Goal: Transaction & Acquisition: Book appointment/travel/reservation

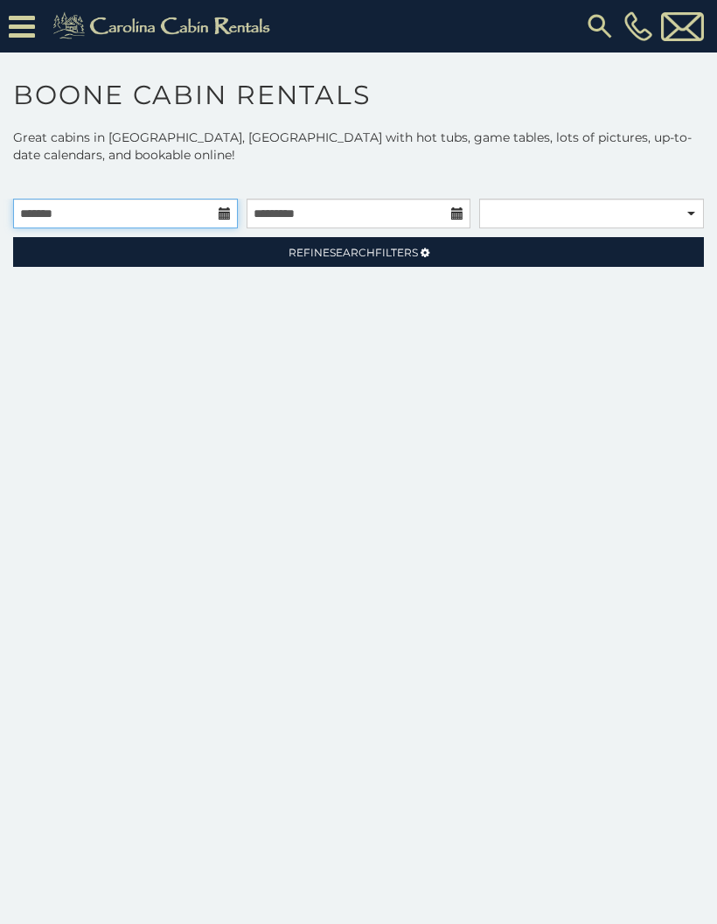
click at [216, 220] on input "text" at bounding box center [125, 214] width 225 height 30
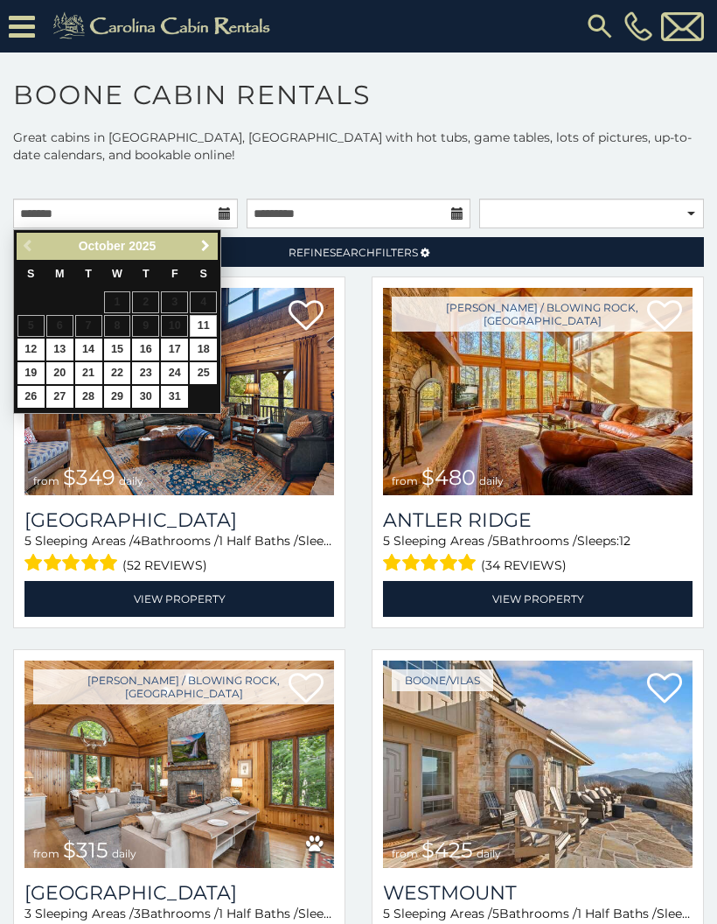
click at [198, 255] on link "Next" at bounding box center [205, 246] width 22 height 22
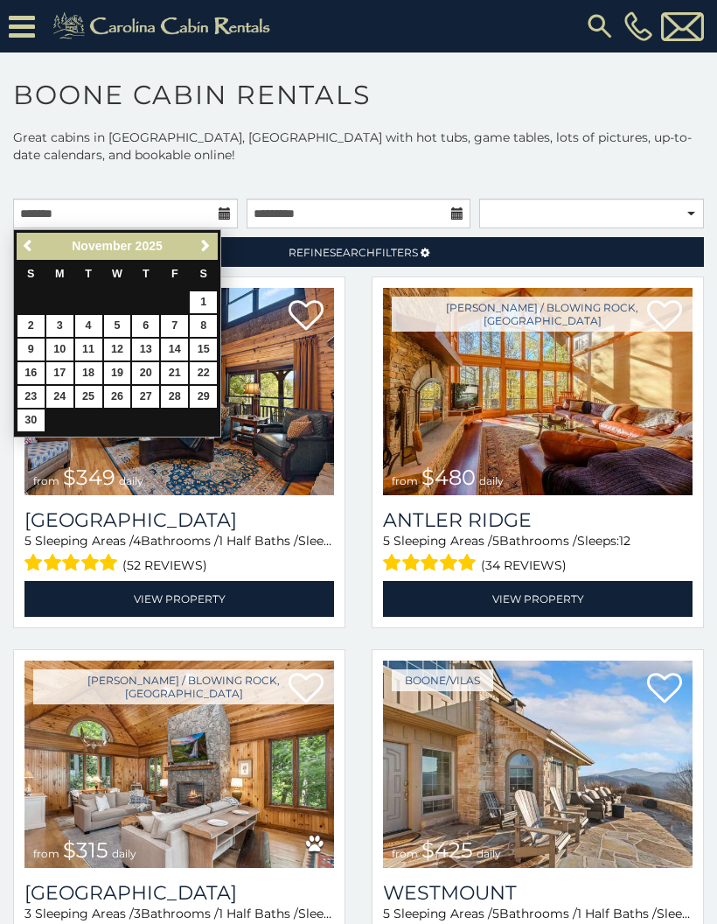
click at [123, 345] on link "12" at bounding box center [117, 349] width 27 height 22
type input "**********"
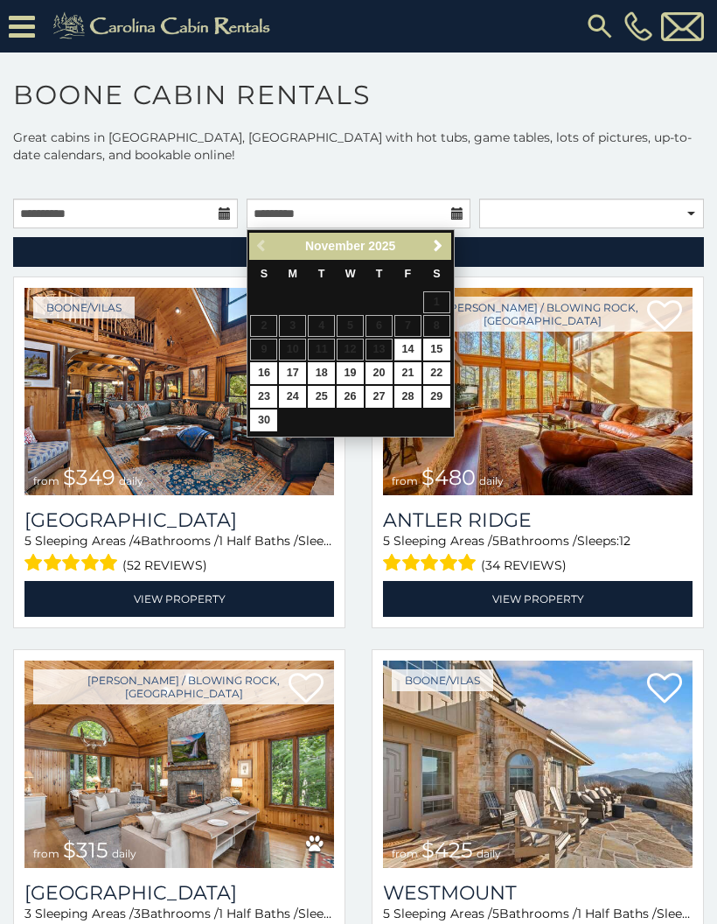
click at [349, 375] on link "19" at bounding box center [350, 373] width 27 height 22
type input "**********"
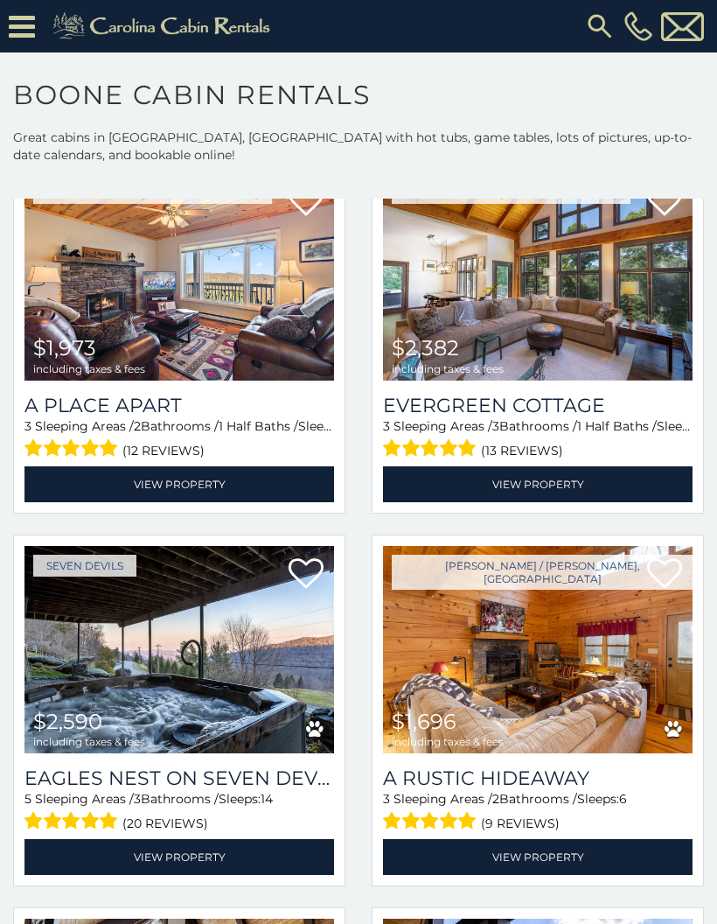
scroll to position [4603, 0]
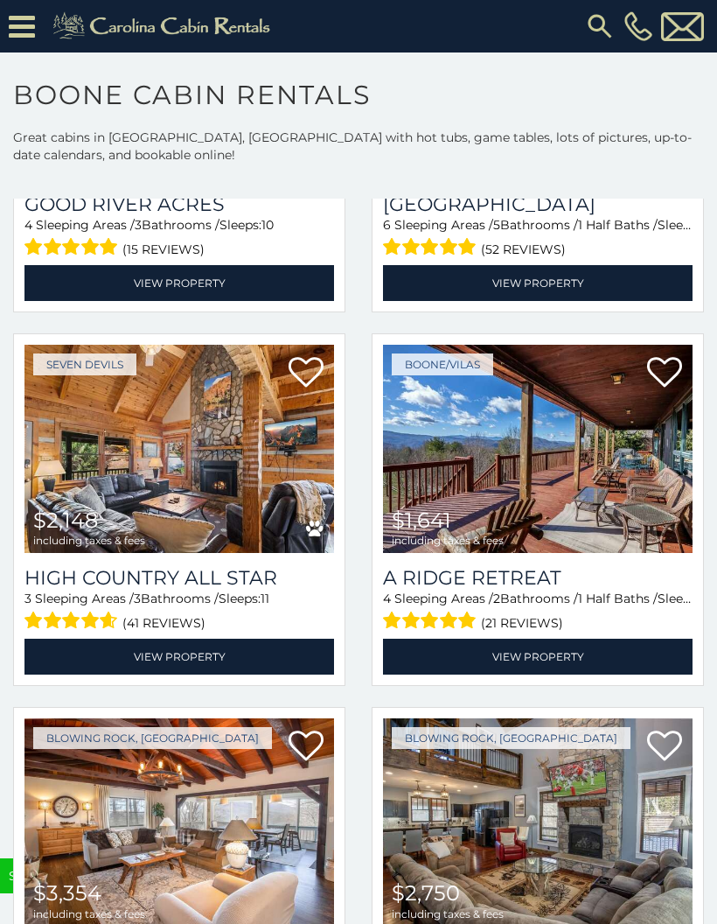
scroll to position [10009, 0]
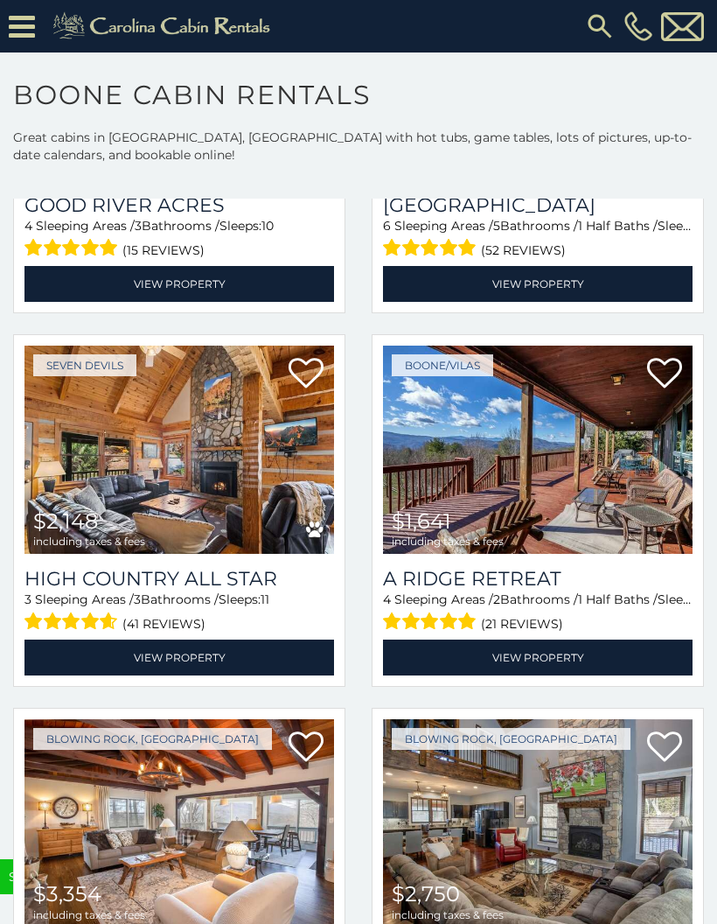
click at [635, 527] on img at bounding box center [538, 448] width 310 height 207
click at [530, 675] on link "View Property" at bounding box center [538, 657] width 310 height 36
click at [655, 524] on img at bounding box center [538, 448] width 310 height 207
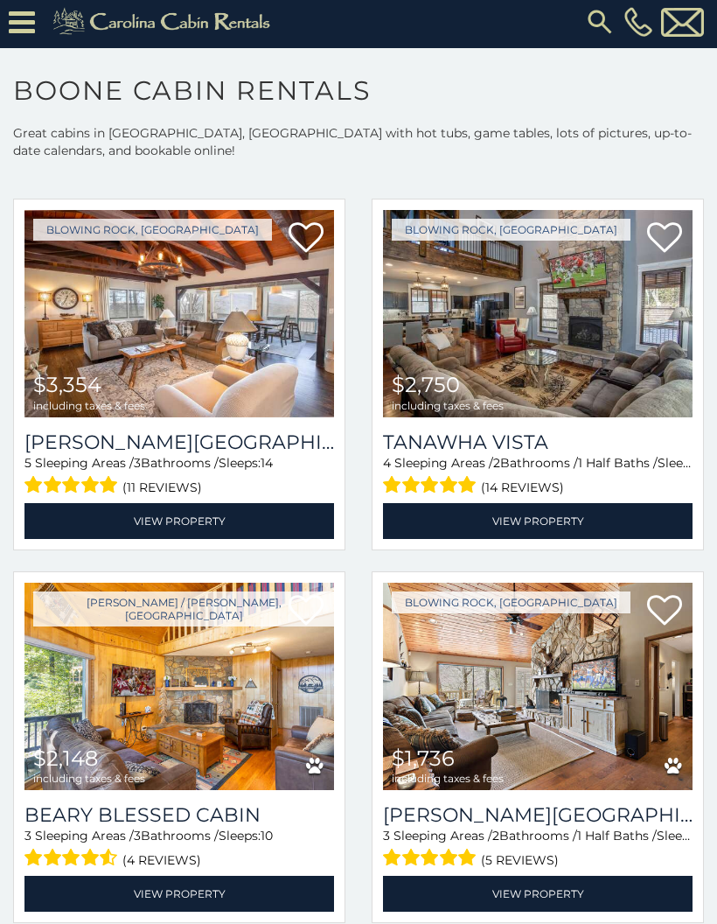
scroll to position [0, 0]
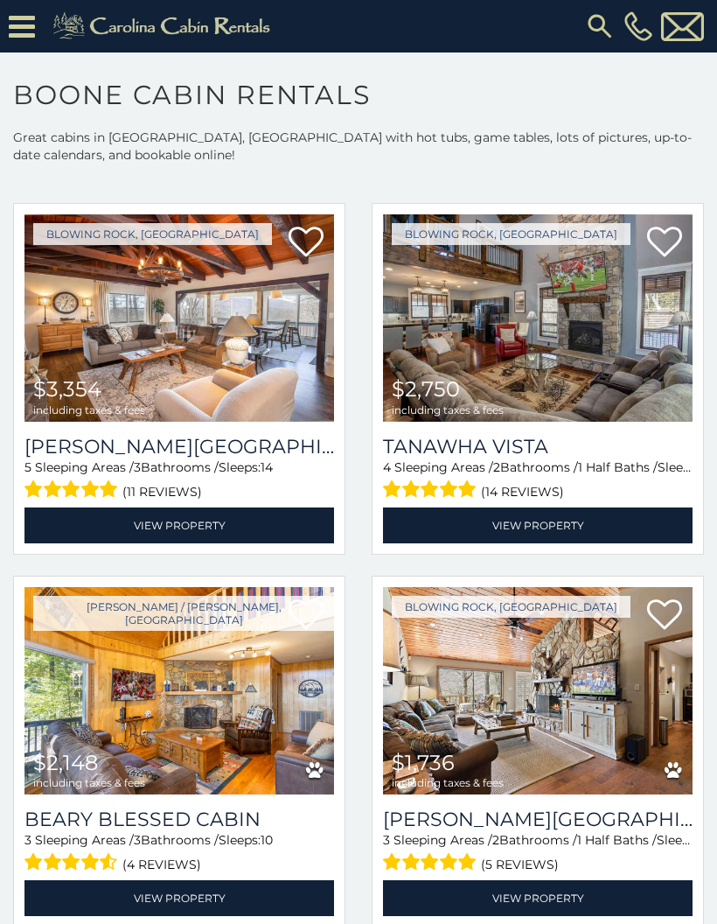
click at [613, 762] on img at bounding box center [538, 690] width 310 height 207
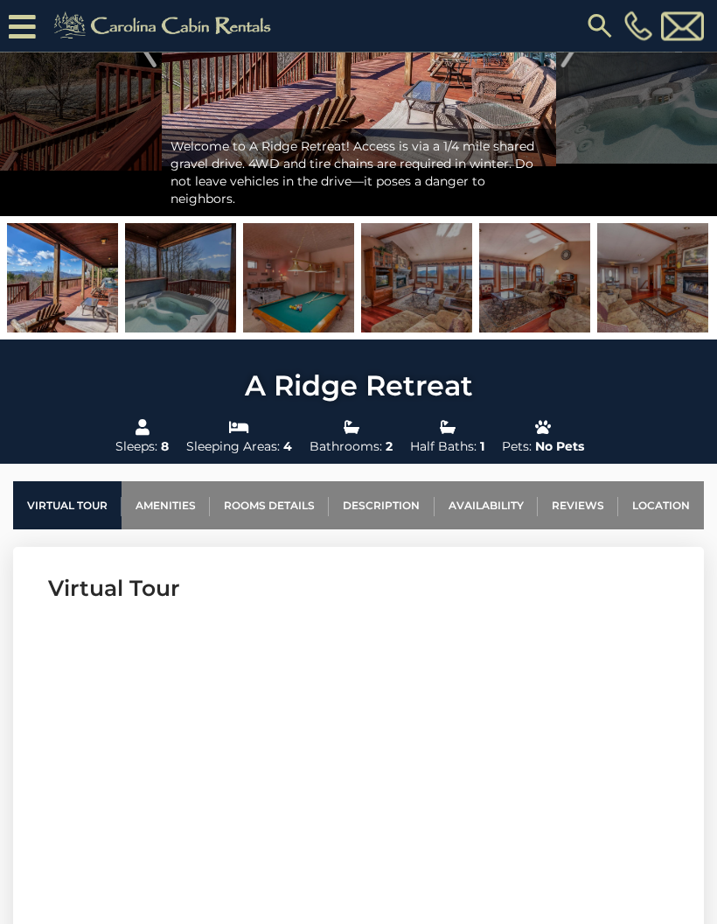
scroll to position [191, 0]
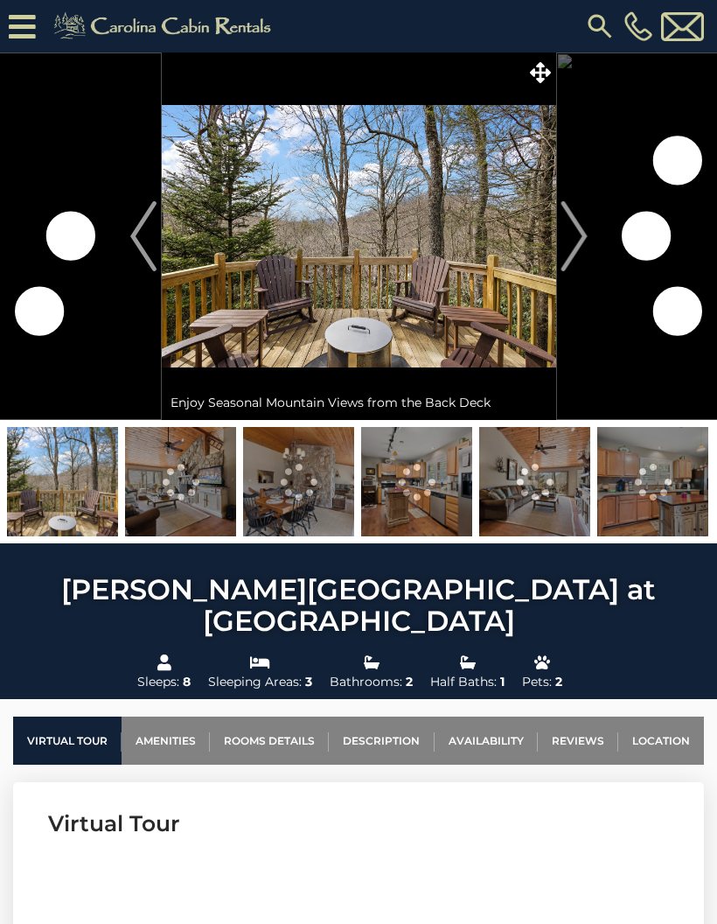
click at [576, 265] on img "Next" at bounding box center [574, 236] width 26 height 70
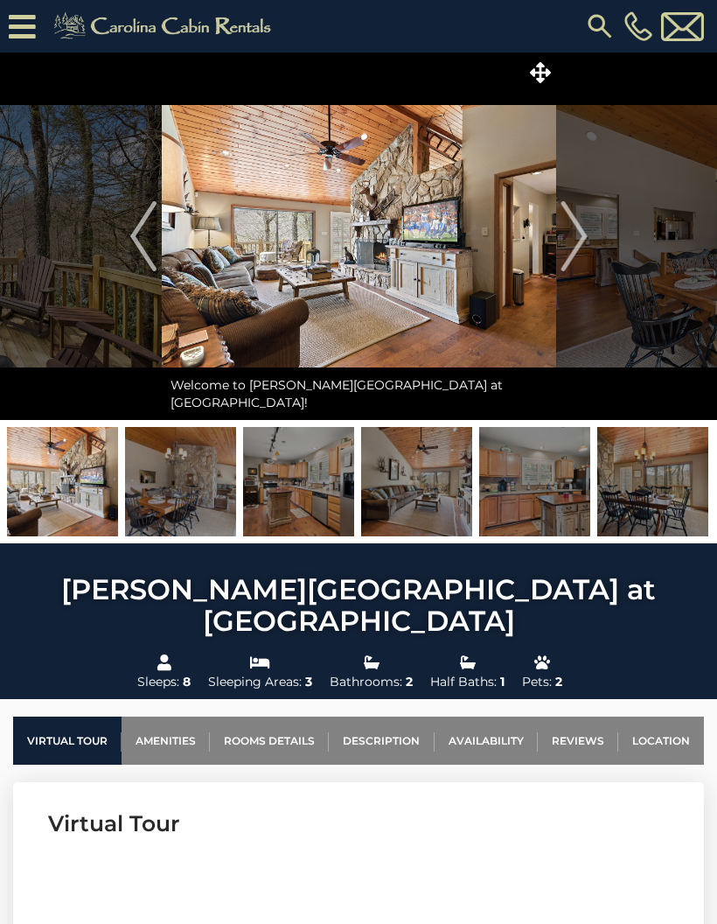
click at [45, 31] on img at bounding box center [165, 26] width 241 height 35
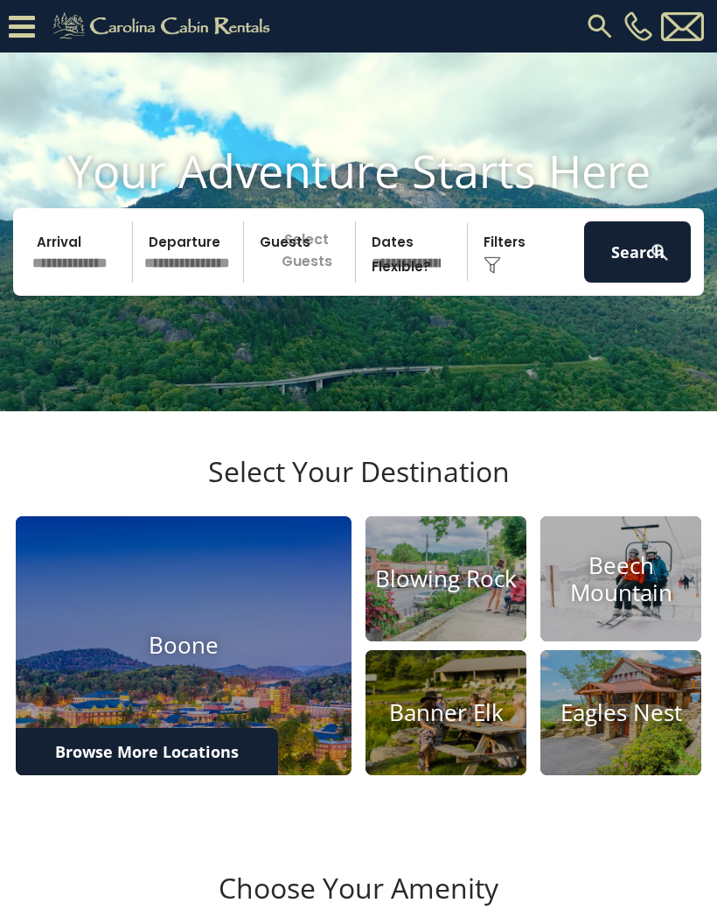
click at [79, 282] on input "text" at bounding box center [79, 251] width 107 height 61
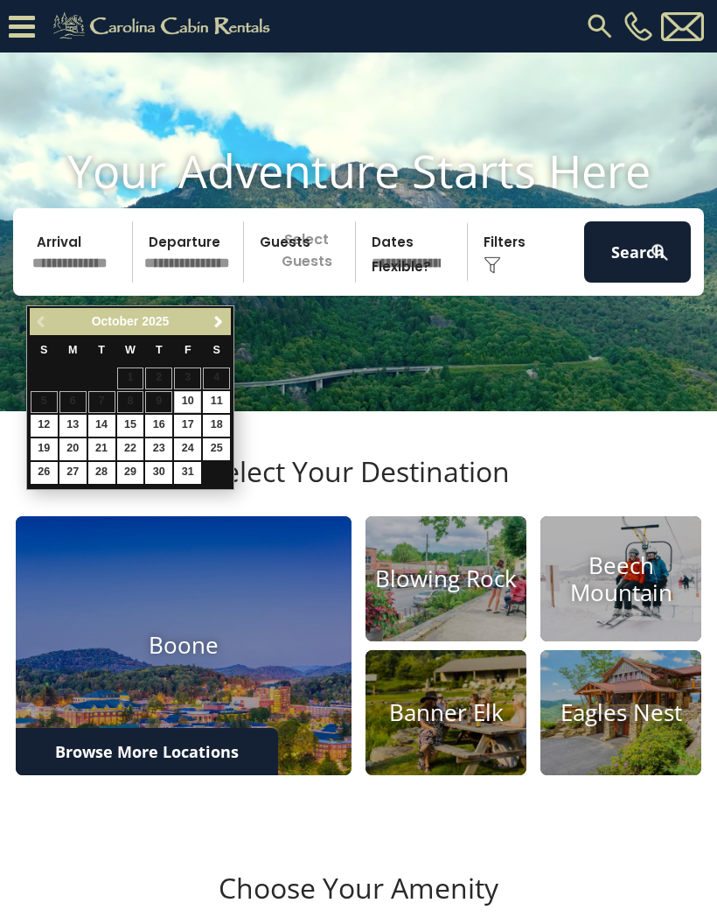
click at [228, 324] on link "Next" at bounding box center [218, 321] width 22 height 22
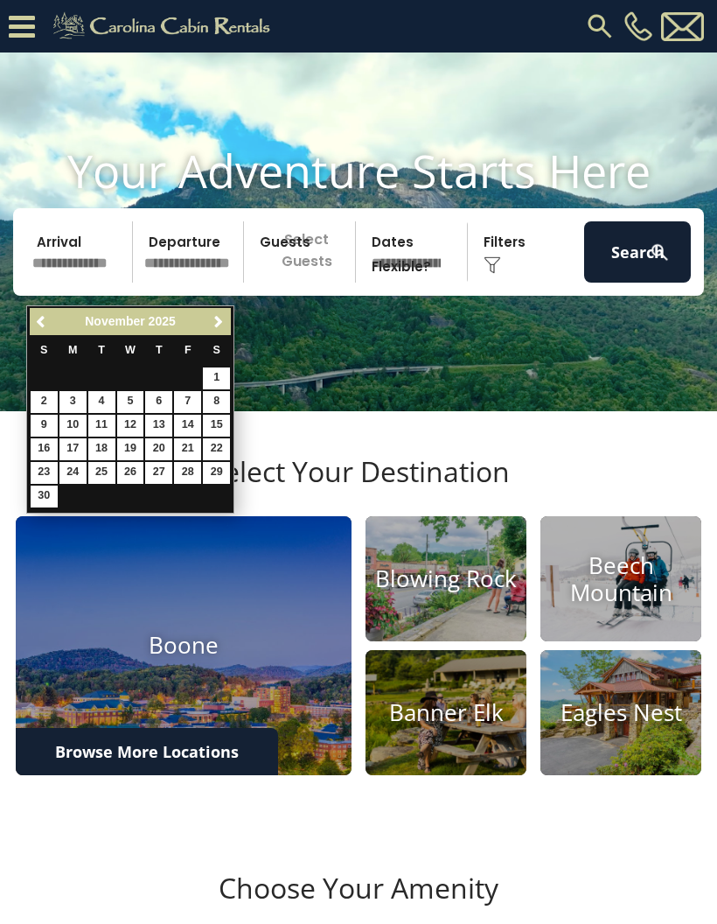
click at [137, 422] on link "12" at bounding box center [130, 426] width 27 height 22
type input "********"
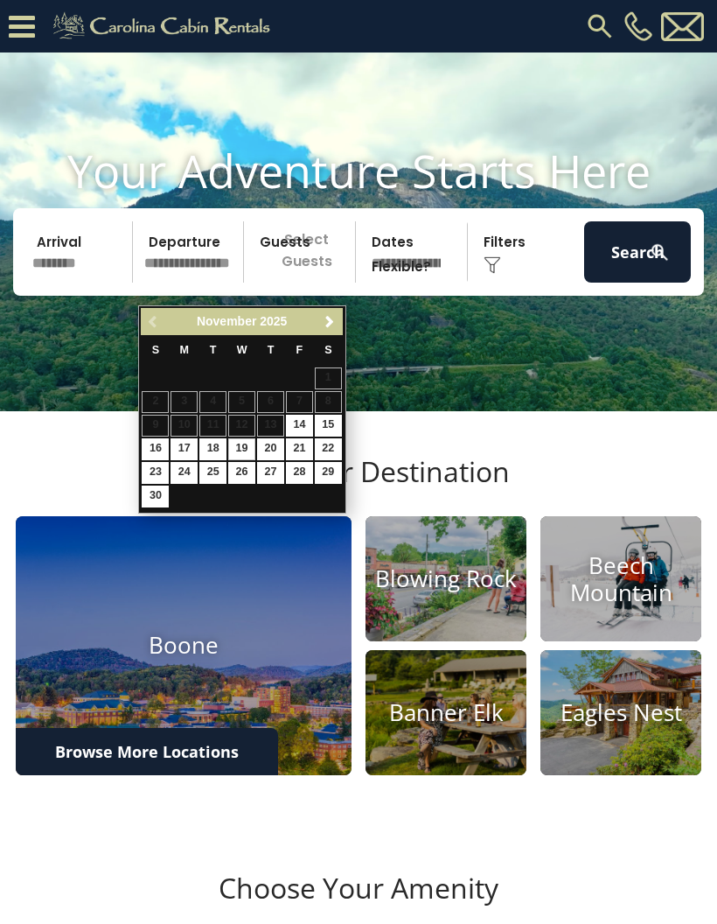
click at [248, 443] on link "19" at bounding box center [241, 449] width 27 height 22
type input "********"
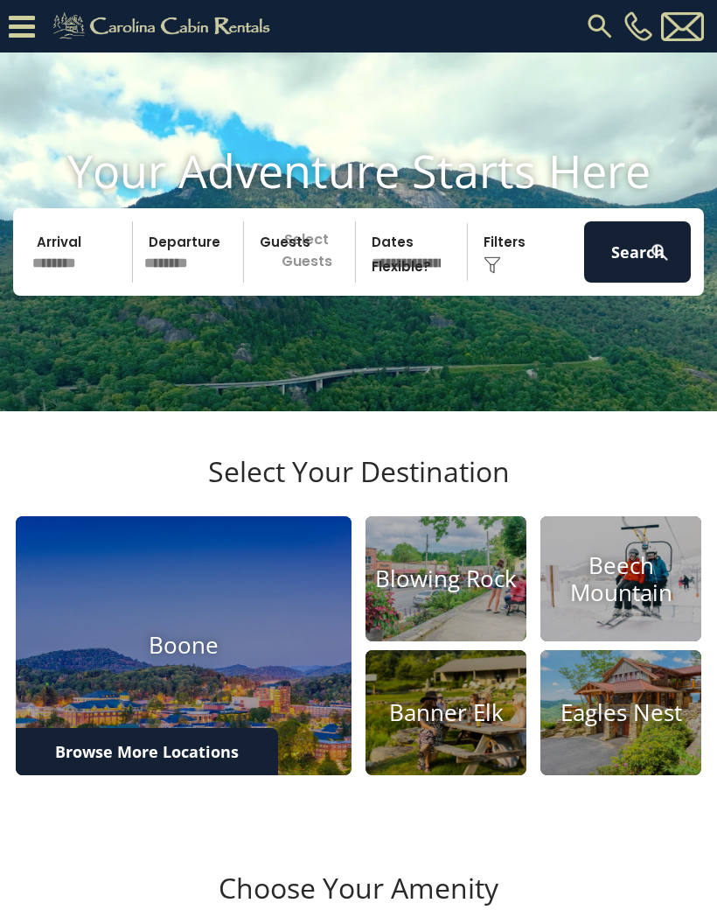
click at [305, 282] on p "Select Guests" at bounding box center [302, 251] width 106 height 61
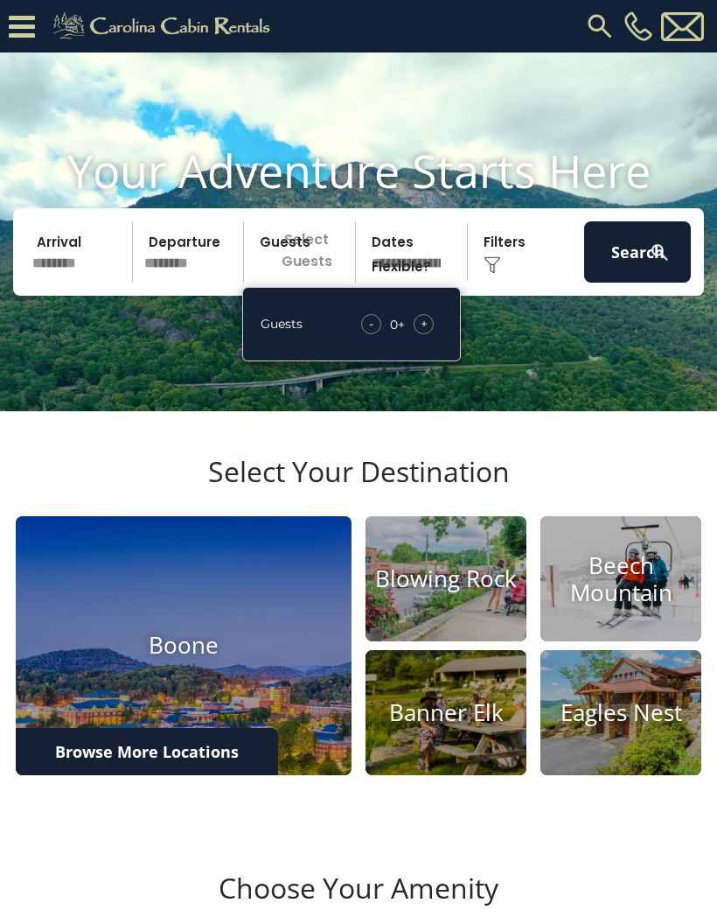
click at [424, 332] on span "+" at bounding box center [424, 323] width 7 height 17
click at [425, 334] on div "+" at bounding box center [424, 324] width 20 height 20
click at [496, 274] on img at bounding box center [492, 264] width 17 height 17
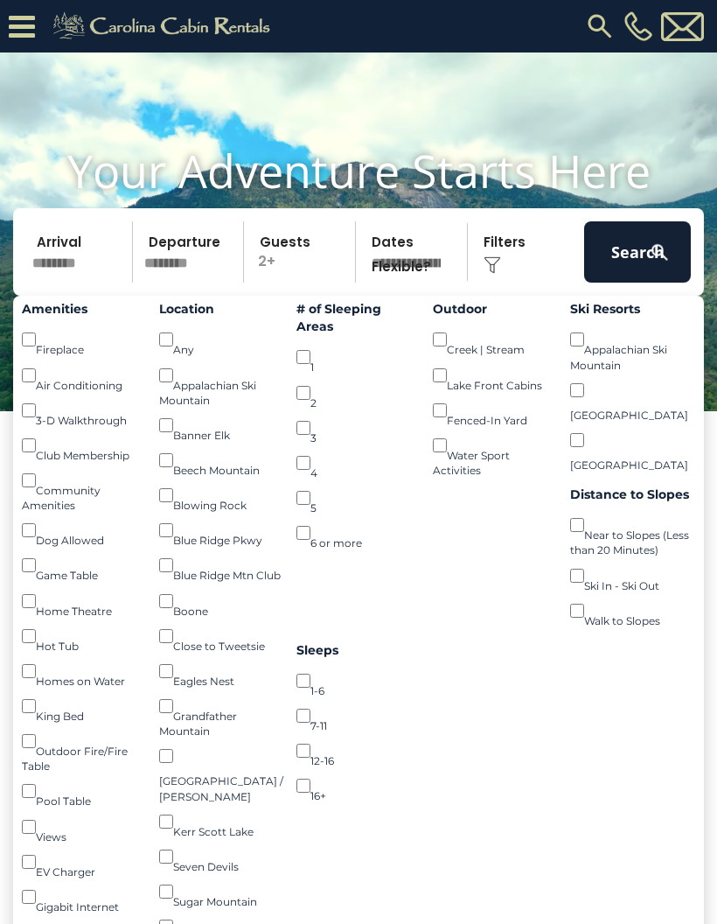
click at [631, 277] on button "Search" at bounding box center [637, 251] width 107 height 61
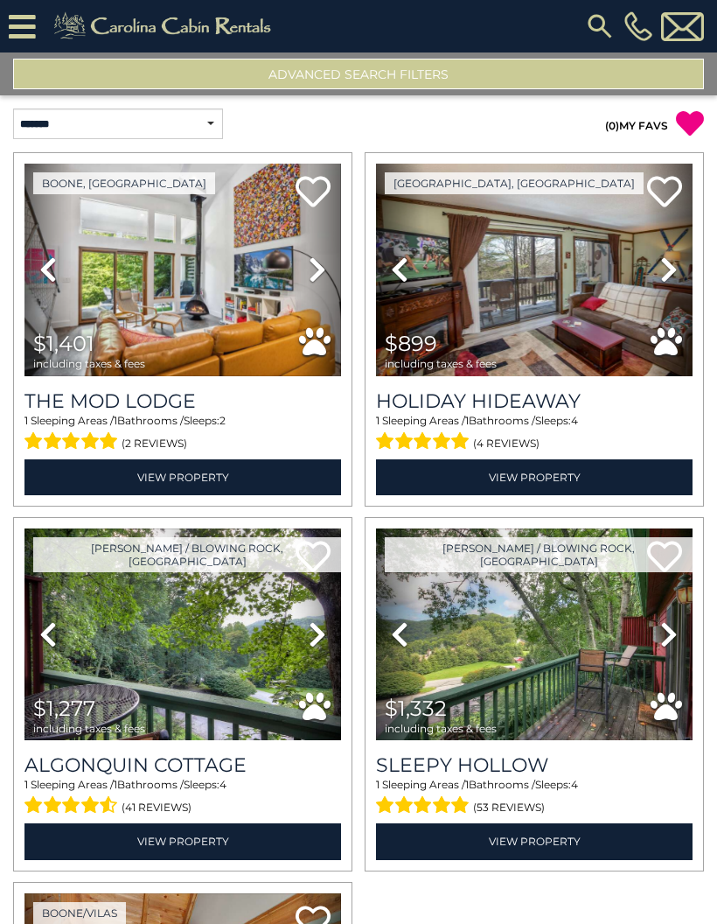
click at [610, 340] on img at bounding box center [534, 270] width 317 height 213
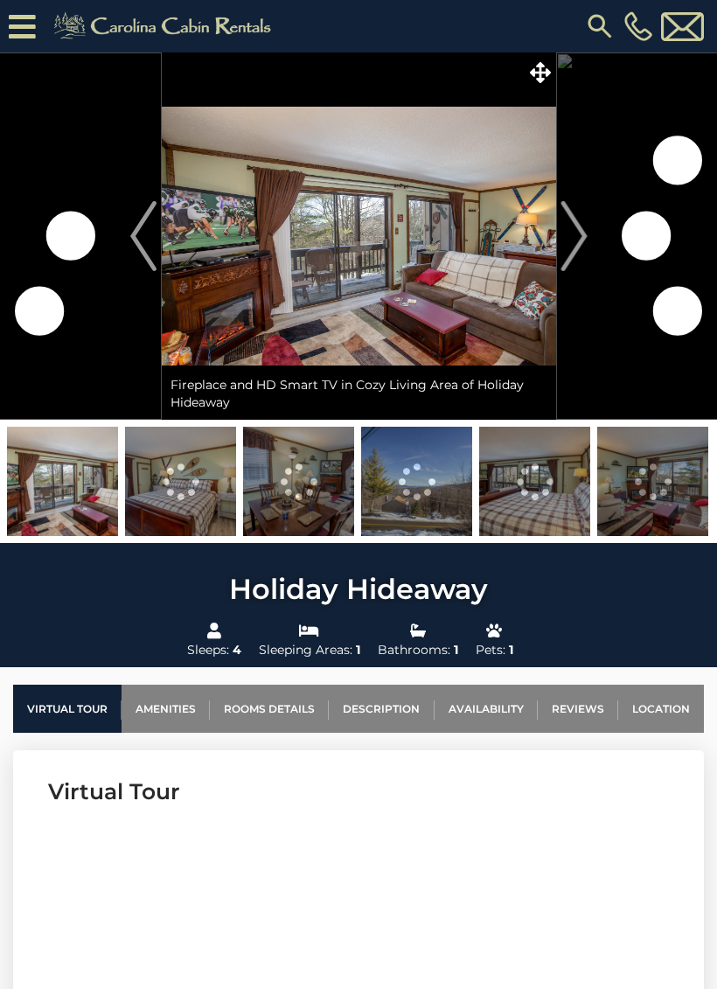
click at [587, 258] on img "Next" at bounding box center [574, 236] width 26 height 70
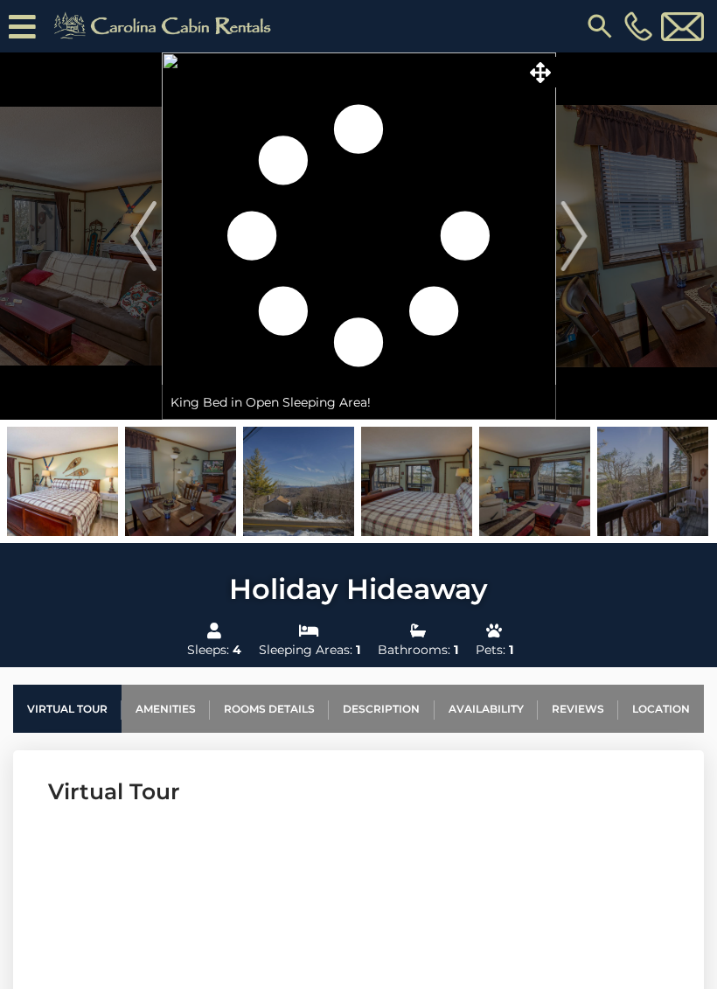
click at [333, 497] on img at bounding box center [298, 481] width 111 height 109
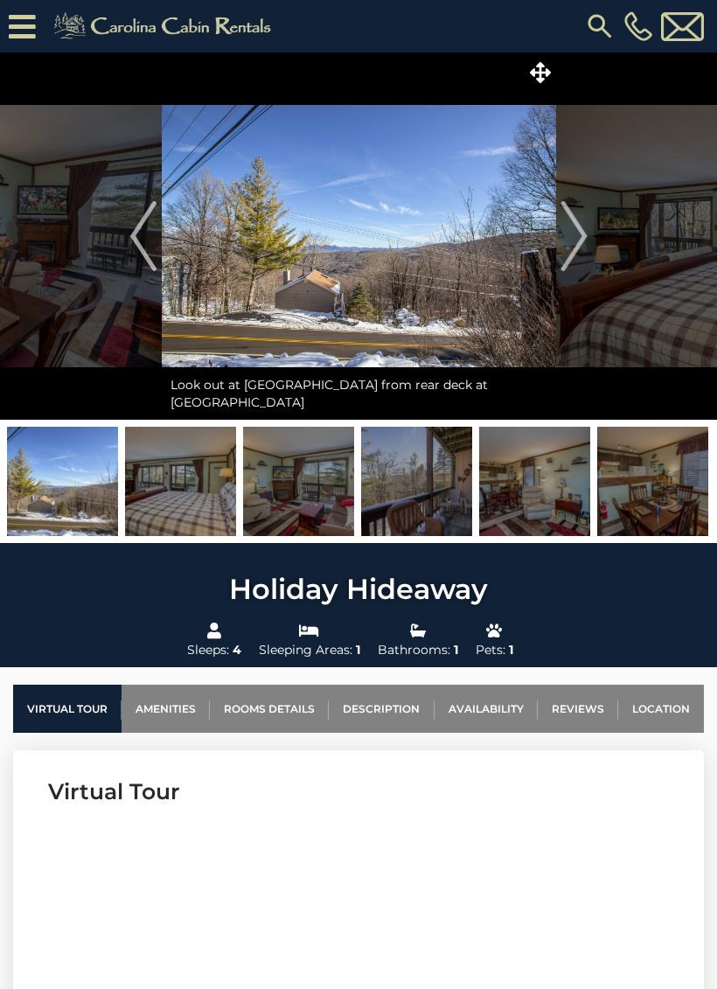
click at [447, 510] on img at bounding box center [416, 481] width 111 height 109
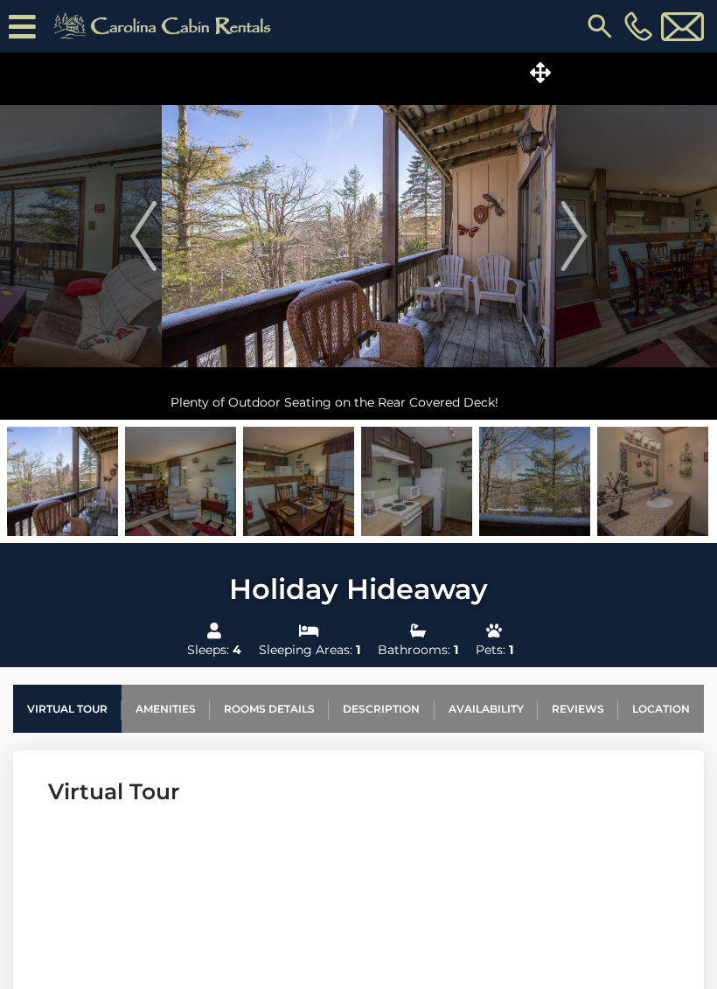
click at [562, 488] on img at bounding box center [534, 481] width 111 height 109
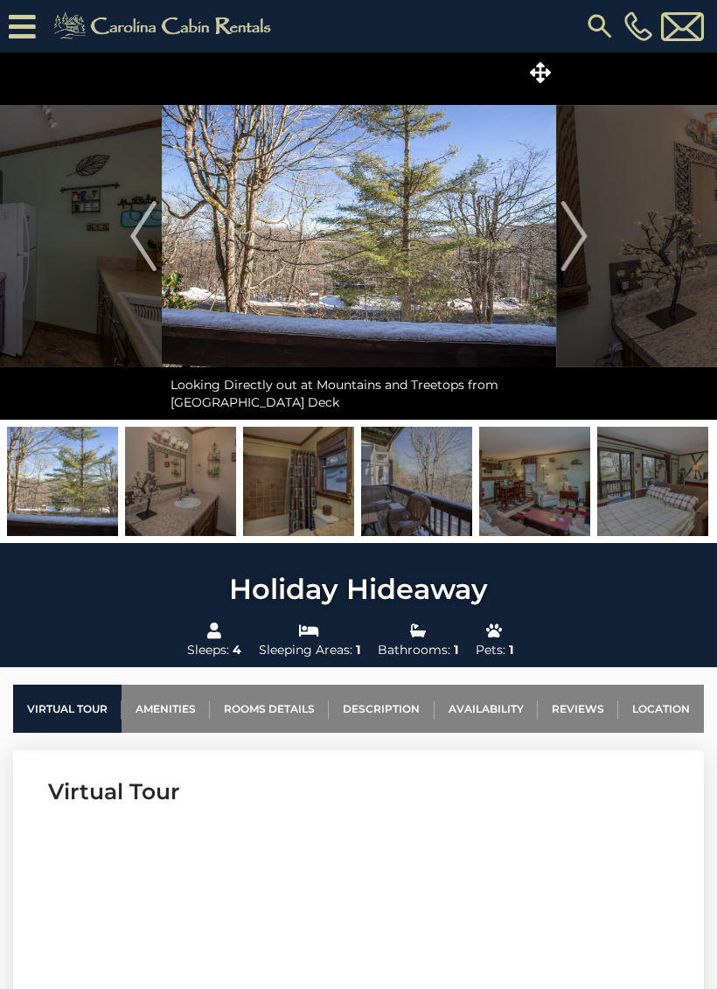
click at [673, 479] on img at bounding box center [652, 481] width 111 height 109
